Goal: Task Accomplishment & Management: Manage account settings

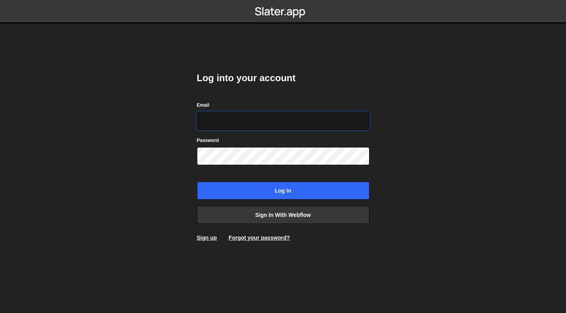
click at [292, 120] on input "Email" at bounding box center [283, 121] width 173 height 18
type input "joel@alphi.dev"
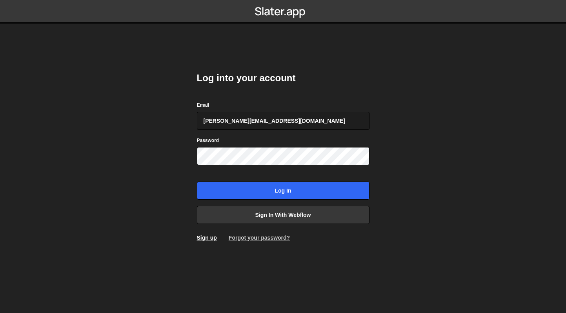
click at [252, 236] on link "Forgot your password?" at bounding box center [259, 238] width 61 height 6
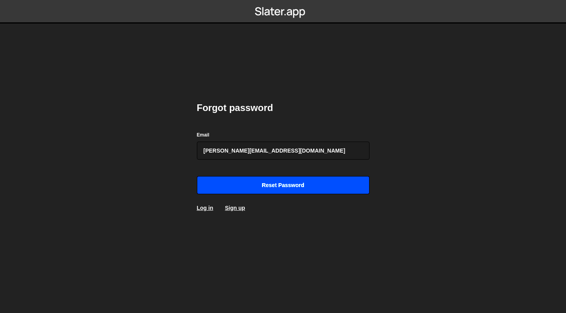
type input "joel@alphi.dev"
click at [261, 187] on input "Reset password" at bounding box center [283, 185] width 173 height 18
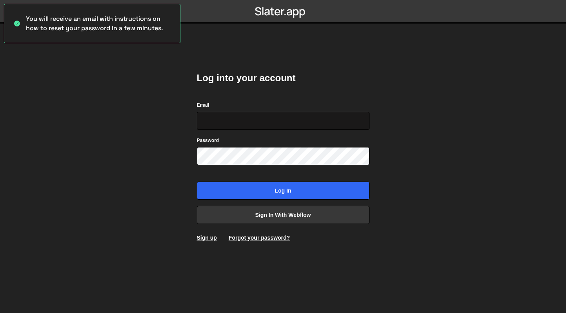
click at [223, 120] on input "Email" at bounding box center [283, 121] width 173 height 18
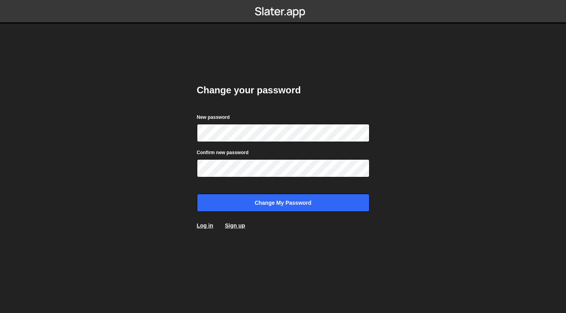
click at [124, 102] on body "Change your password New password Confirm new password Change my password Log i…" at bounding box center [283, 156] width 566 height 313
click at [243, 123] on div "New password" at bounding box center [283, 127] width 173 height 29
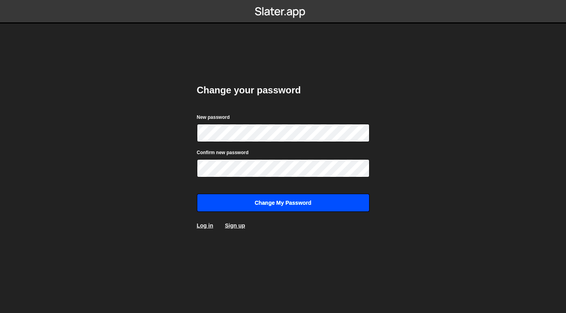
click at [320, 207] on input "Change my password" at bounding box center [283, 203] width 173 height 18
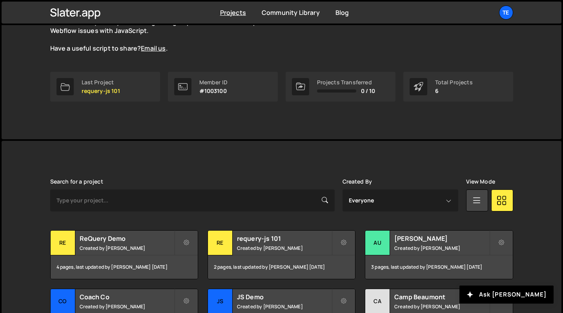
scroll to position [149, 0]
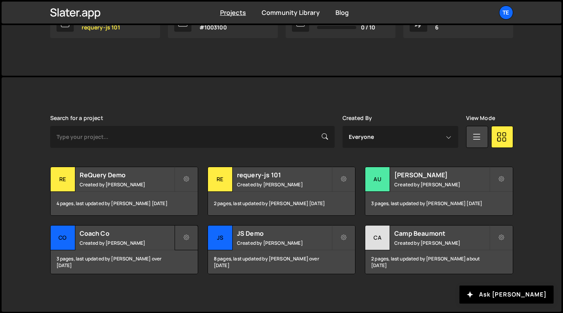
click at [184, 238] on icon at bounding box center [186, 238] width 5 height 8
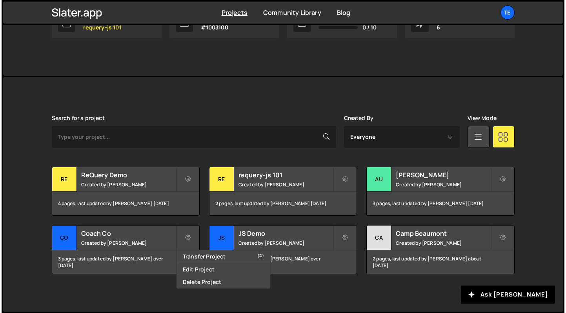
scroll to position [144, 0]
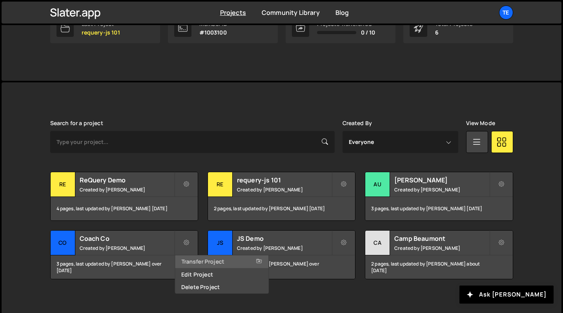
click at [202, 261] on link "Transfer Project" at bounding box center [221, 261] width 93 height 13
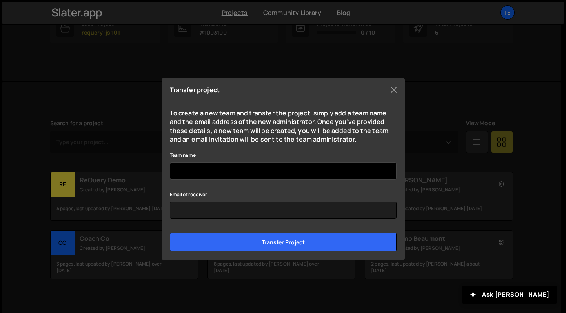
click at [222, 170] on input "Team name" at bounding box center [283, 170] width 227 height 17
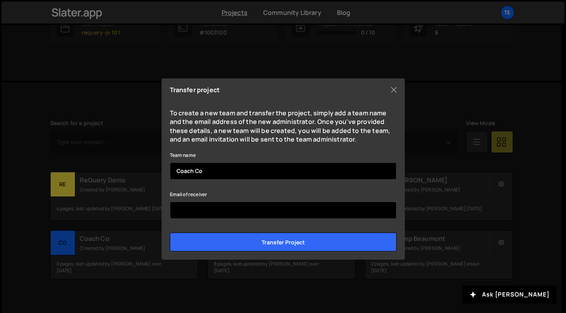
type input "Coach Co"
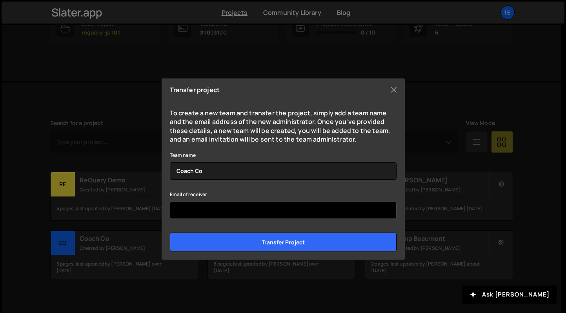
click at [237, 208] on input "Email of receiver" at bounding box center [283, 210] width 227 height 17
paste input "Thanks mate appreciate it - I’ve set up an account with slater.app using my ema…"
drag, startPoint x: 313, startPoint y: 210, endPoint x: 78, endPoint y: 199, distance: 235.7
click at [78, 199] on div "Transfer project To create a new team and transfer the project, simply add a te…" at bounding box center [283, 156] width 566 height 313
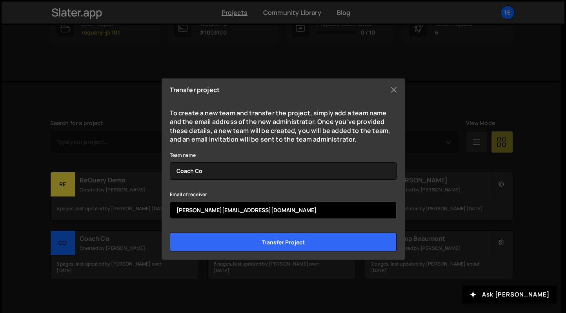
drag, startPoint x: 227, startPoint y: 211, endPoint x: 141, endPoint y: 208, distance: 86.0
click at [141, 208] on div "Transfer project To create a new team and transfer the project, simply add a te…" at bounding box center [283, 156] width 566 height 313
click at [263, 206] on input "gordon@creativepod.uk.com" at bounding box center [283, 210] width 227 height 17
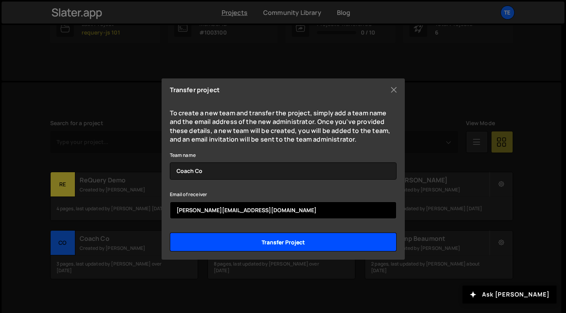
type input "gordon@creativepod.uk.com"
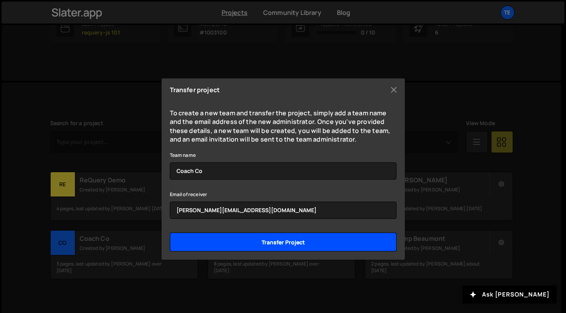
click at [289, 242] on input "Transfer project" at bounding box center [283, 242] width 227 height 19
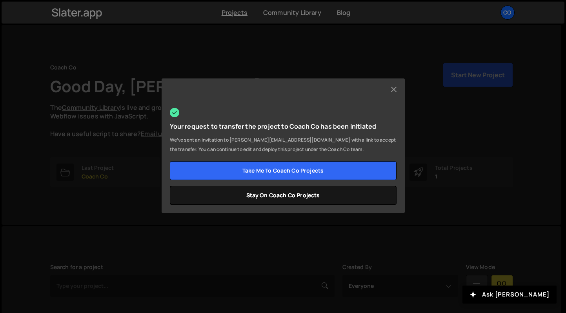
click at [274, 197] on link "Stay on Coach Co projects" at bounding box center [283, 195] width 227 height 19
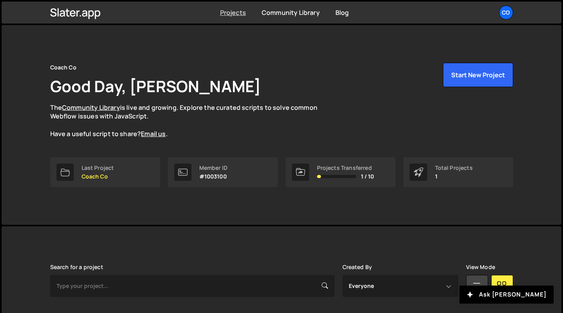
click at [236, 14] on link "Projects" at bounding box center [233, 12] width 26 height 9
click at [282, 12] on link "Community Library" at bounding box center [291, 12] width 58 height 9
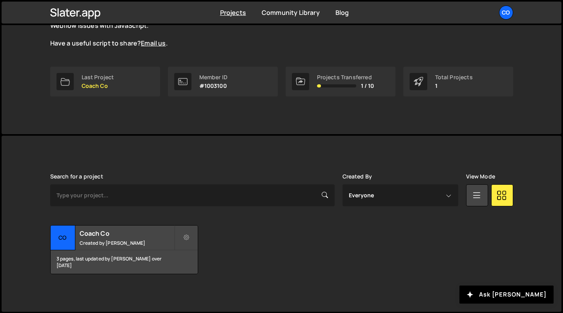
click at [512, 8] on link "Co" at bounding box center [506, 12] width 14 height 14
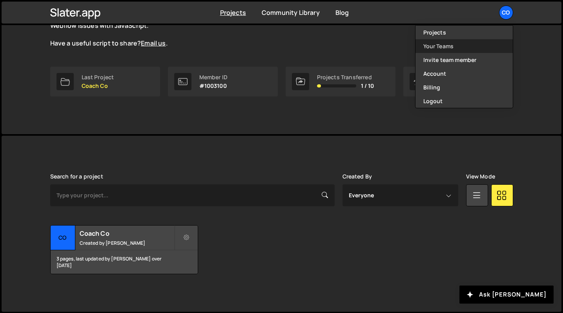
click at [443, 47] on link "Your Teams" at bounding box center [464, 46] width 97 height 14
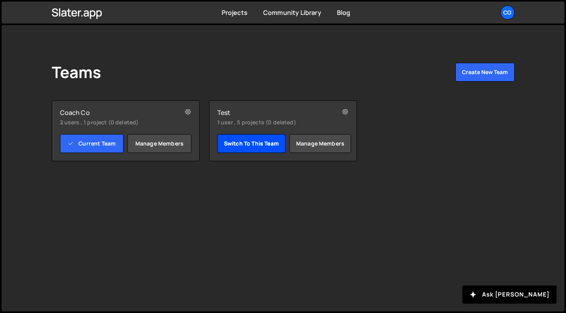
click at [245, 146] on link "Switch to this team" at bounding box center [251, 143] width 68 height 19
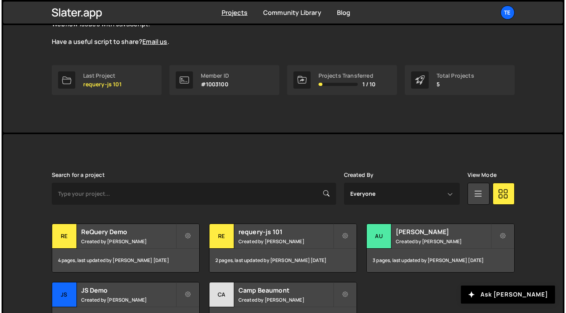
scroll to position [149, 0]
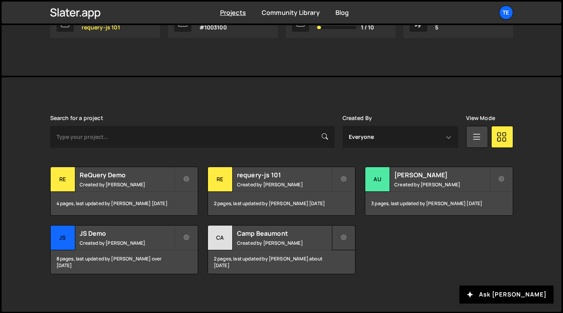
click at [345, 234] on icon at bounding box center [343, 238] width 5 height 8
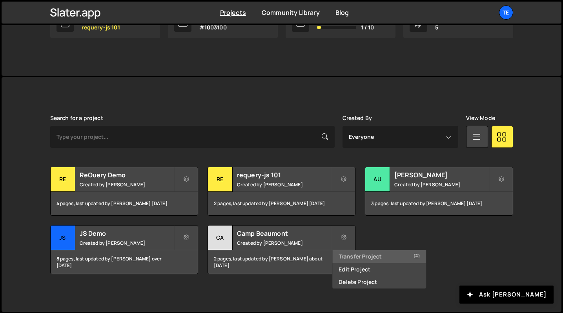
click at [373, 258] on link "Transfer Project" at bounding box center [378, 256] width 93 height 13
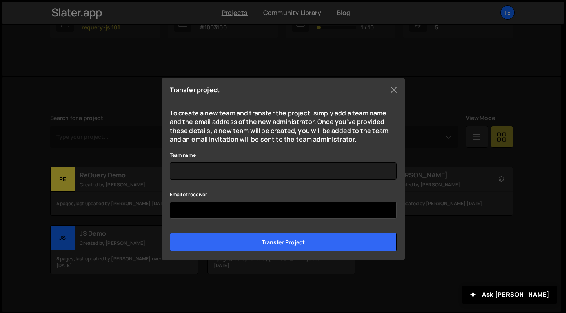
click at [203, 210] on input "Email of receiver" at bounding box center [283, 210] width 227 height 17
paste input "gordon@creativepod.uk.com"
type input "gordon@creativepod.uk.com"
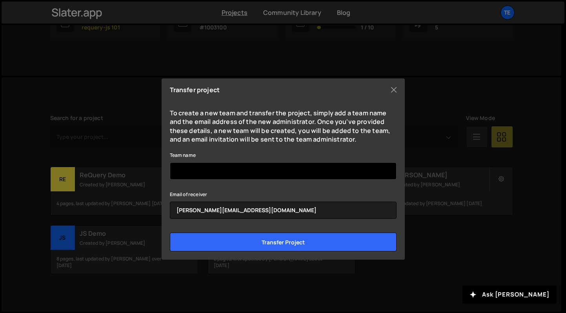
click at [310, 169] on input "Team name" at bounding box center [283, 170] width 227 height 17
click at [304, 171] on input "Team name" at bounding box center [283, 170] width 227 height 17
click at [305, 171] on input "Team name" at bounding box center [283, 170] width 227 height 17
paste input "Camp Beaumont"
drag, startPoint x: 305, startPoint y: 171, endPoint x: 158, endPoint y: 165, distance: 146.5
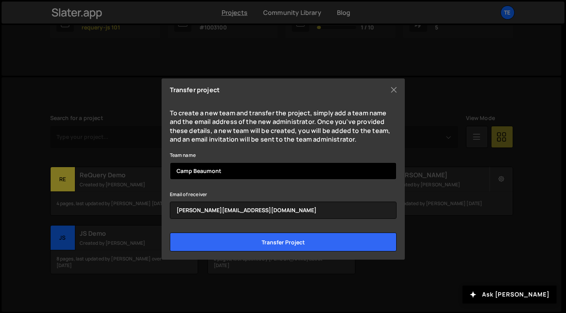
click at [158, 165] on div "Transfer project To create a new team and transfer the project, simply add a te…" at bounding box center [283, 156] width 566 height 313
click at [302, 171] on input "Camp Beaumont" at bounding box center [283, 170] width 227 height 17
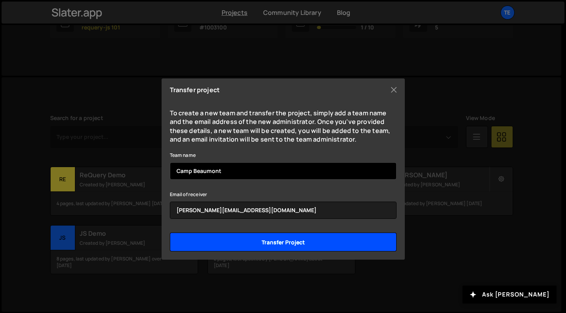
type input "Camp Beaumont"
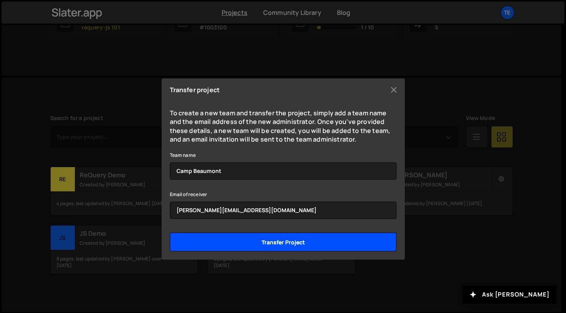
click at [294, 239] on input "Transfer project" at bounding box center [283, 242] width 227 height 19
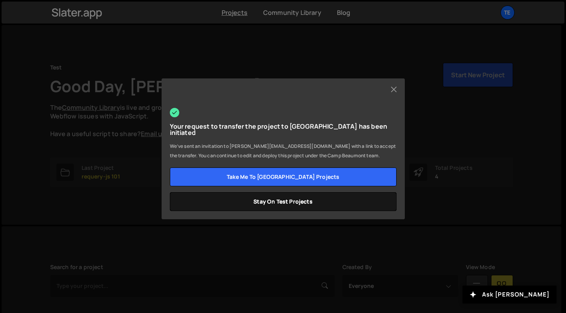
click at [284, 205] on link "Stay on Test projects" at bounding box center [283, 201] width 227 height 19
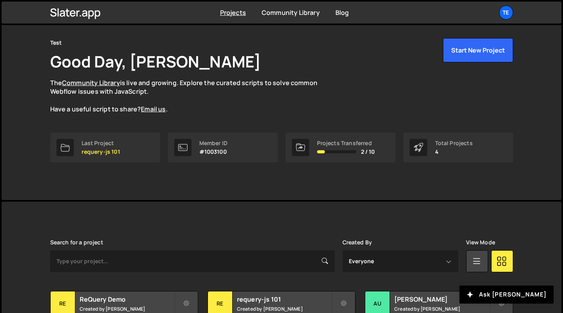
scroll to position [2, 0]
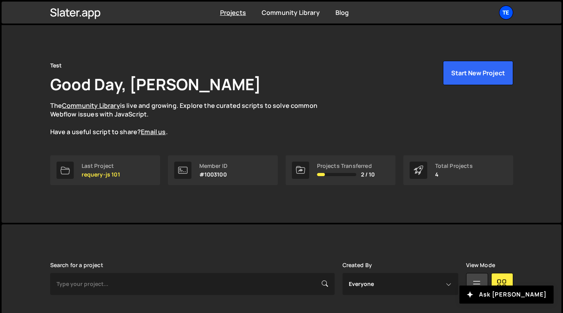
click at [507, 12] on div "Te" at bounding box center [506, 12] width 14 height 14
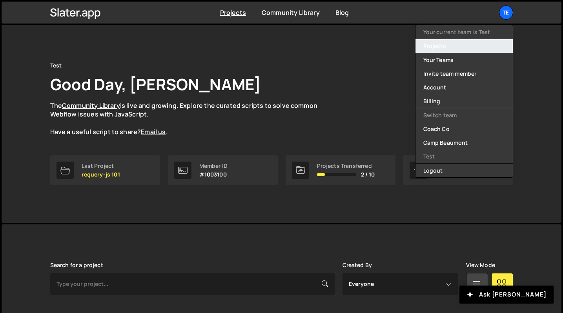
click at [435, 46] on link "Projects" at bounding box center [464, 46] width 97 height 14
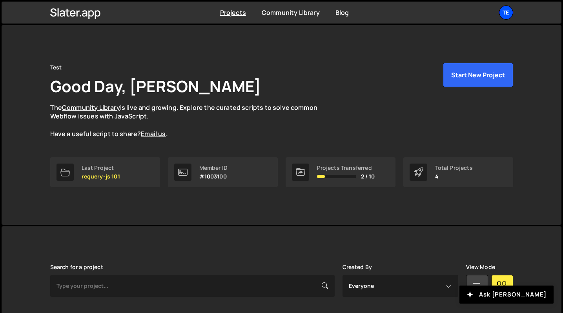
click at [507, 14] on div "Te" at bounding box center [506, 12] width 14 height 14
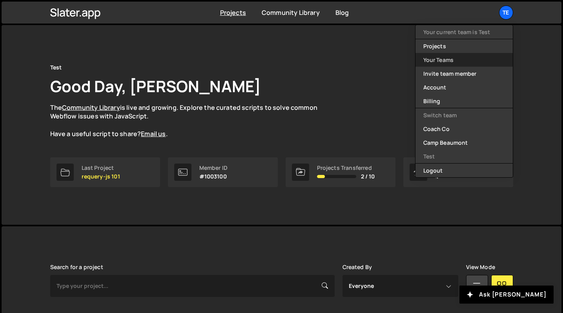
click at [442, 64] on link "Your Teams" at bounding box center [464, 60] width 97 height 14
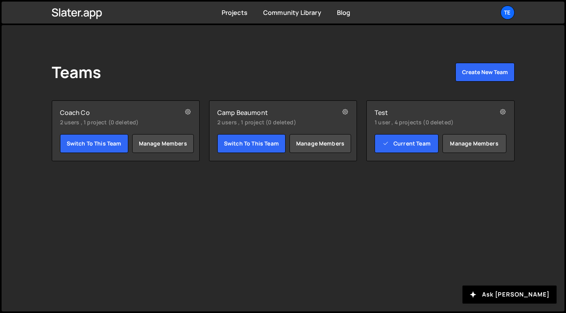
click at [76, 112] on h2 "Coach Co" at bounding box center [114, 113] width 108 height 8
click at [82, 141] on link "Switch to this team" at bounding box center [94, 143] width 68 height 19
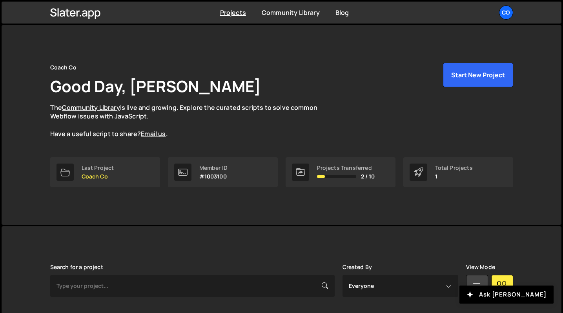
scroll to position [91, 0]
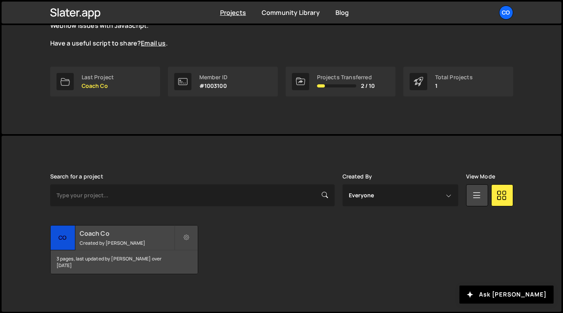
click at [95, 230] on h2 "Coach Co" at bounding box center [127, 233] width 95 height 9
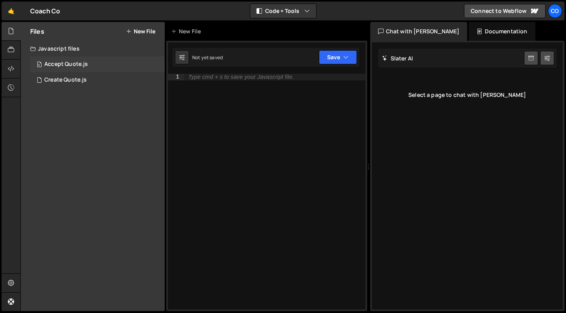
click at [52, 65] on div "Accept Quote.js" at bounding box center [66, 64] width 44 height 7
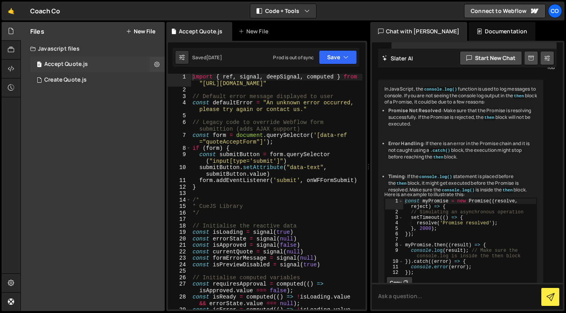
scroll to position [118, 0]
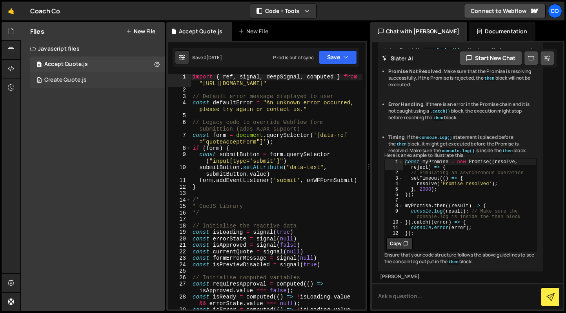
click at [59, 79] on div "Create Quote.js" at bounding box center [65, 80] width 42 height 7
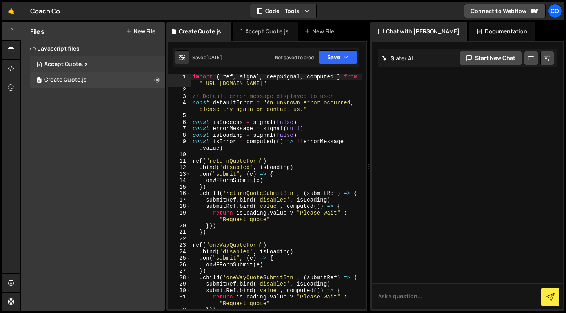
click at [60, 62] on div "Accept Quote.js" at bounding box center [66, 64] width 44 height 7
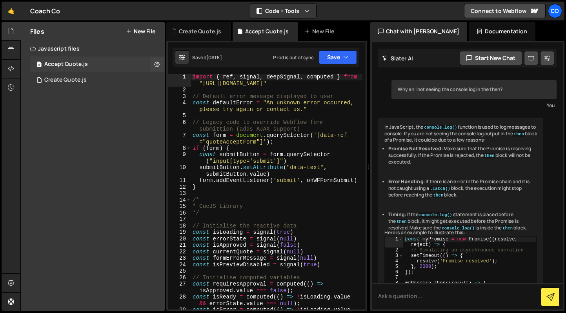
scroll to position [118, 0]
